Goal: Check status

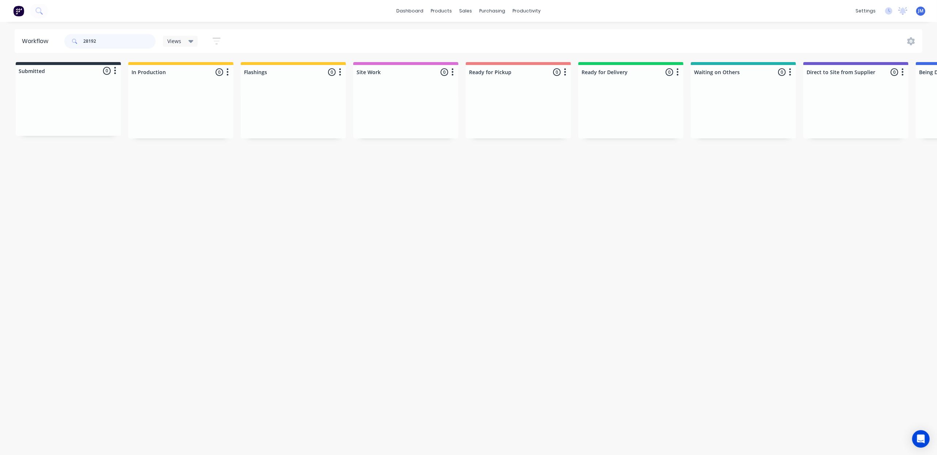
click at [104, 43] on input "28192" at bounding box center [119, 41] width 72 height 15
drag, startPoint x: 270, startPoint y: 118, endPoint x: 490, endPoint y: 103, distance: 219.7
click at [491, 103] on div "Submitted 0 Status colour #273444 hex #273444 Save Cancel Summaries Total order…" at bounding box center [657, 103] width 1324 height 83
drag, startPoint x: 372, startPoint y: 116, endPoint x: 497, endPoint y: 97, distance: 126.3
click at [497, 97] on div "Submitted 0 Status colour #273444 hex #273444 Save Cancel Summaries Total order…" at bounding box center [657, 103] width 1324 height 83
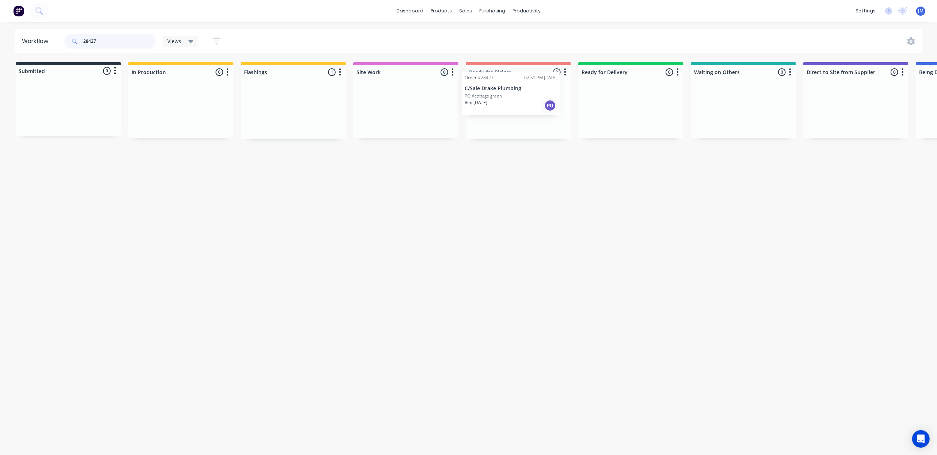
drag, startPoint x: 274, startPoint y: 108, endPoint x: 484, endPoint y: 81, distance: 212.6
click at [488, 88] on div "Submitted 0 Status colour #273444 hex #273444 Save Cancel Summaries Total order…" at bounding box center [657, 100] width 1324 height 77
type input "2"
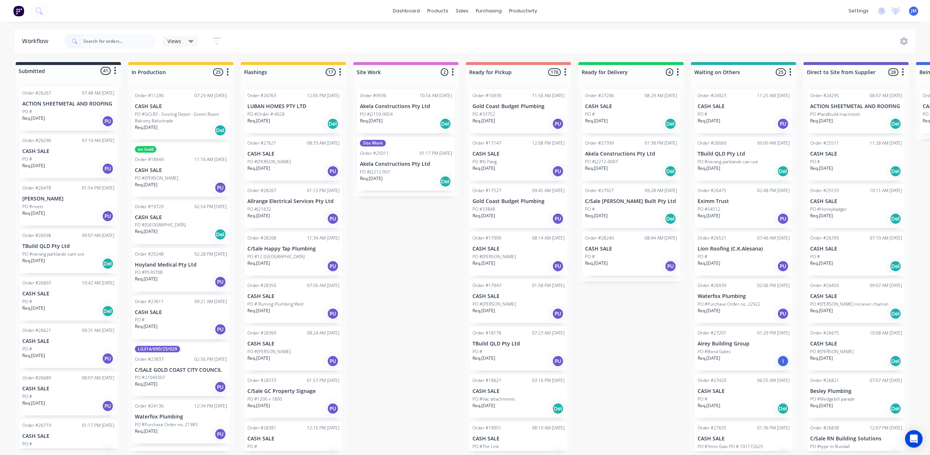
click at [123, 33] on div at bounding box center [109, 41] width 91 height 22
click at [137, 44] on input "text" at bounding box center [119, 41] width 72 height 15
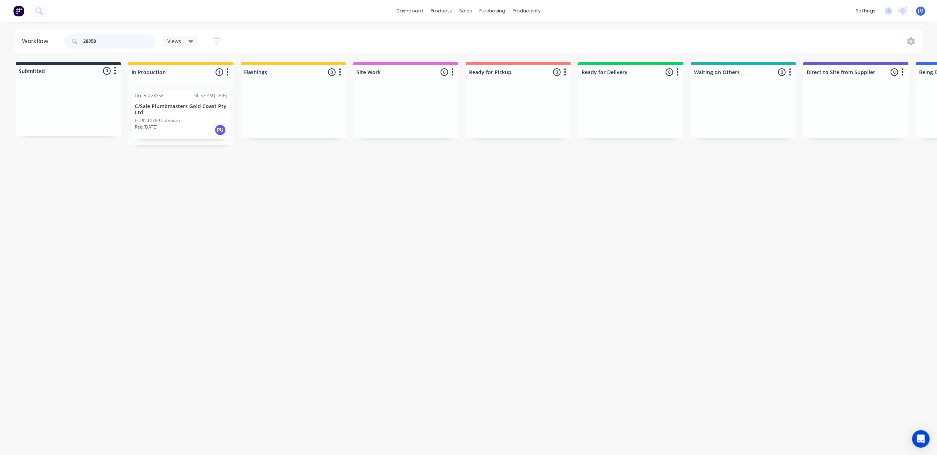
type input "28358"
click at [192, 116] on div "Order #28358 06:53 AM [DATE] C/Sale Plumbmasters Gold Coast Pty Ltd PO #110789 …" at bounding box center [181, 114] width 98 height 50
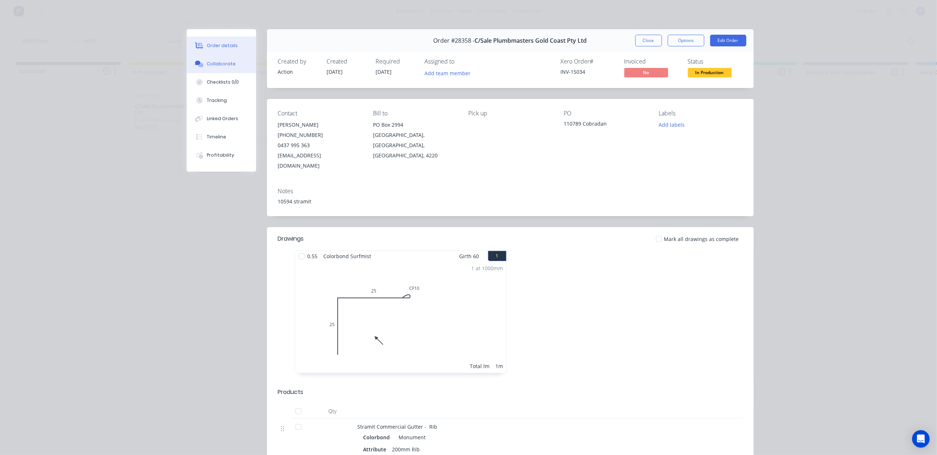
click at [226, 66] on div "Collaborate" at bounding box center [221, 64] width 29 height 7
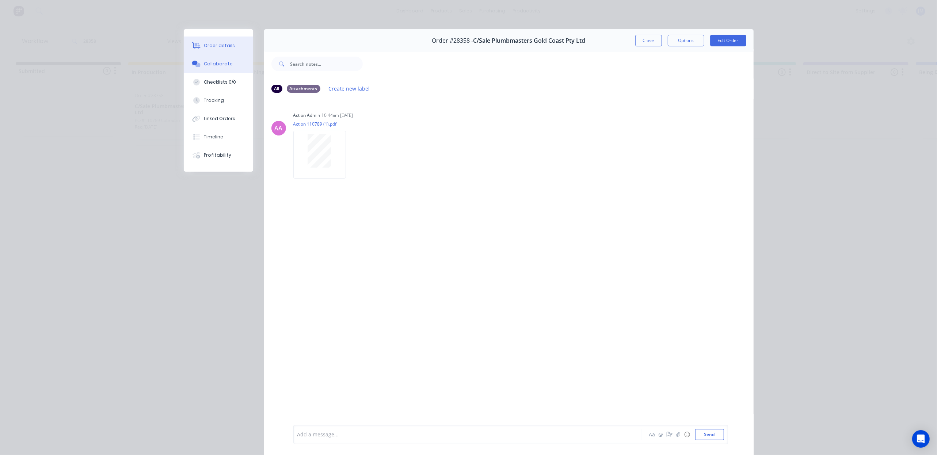
click at [229, 45] on button "Order details" at bounding box center [218, 46] width 69 height 18
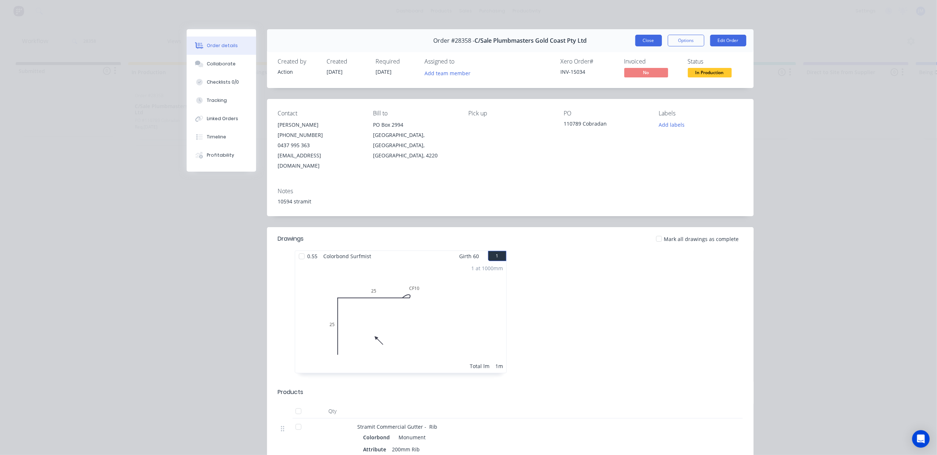
click at [651, 38] on button "Close" at bounding box center [648, 41] width 27 height 12
